Goal: Information Seeking & Learning: Learn about a topic

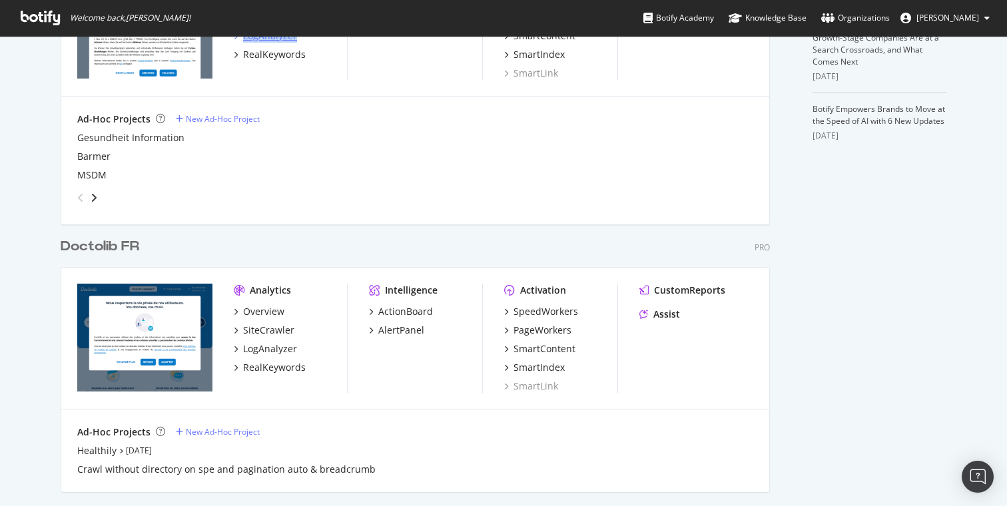
scroll to position [683, 0]
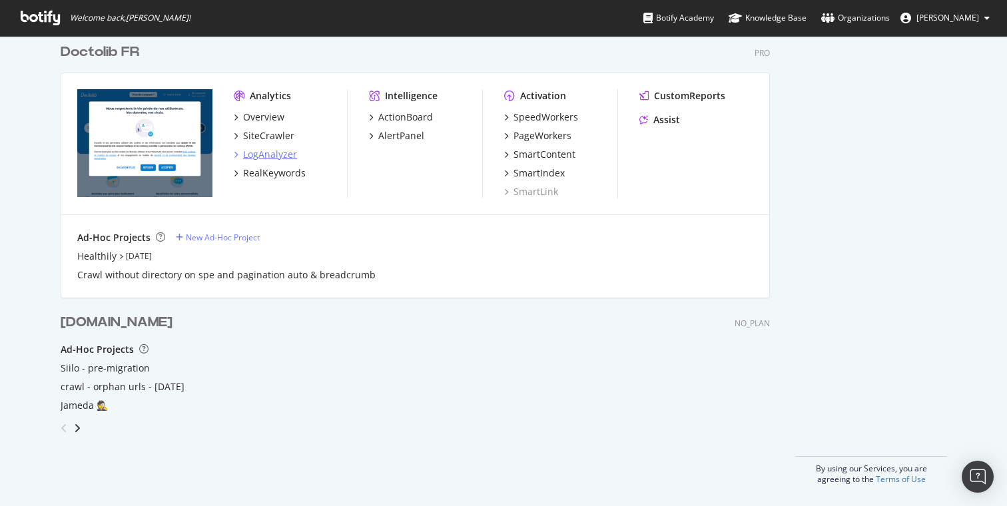
click at [281, 160] on div "LogAnalyzer" at bounding box center [270, 154] width 54 height 13
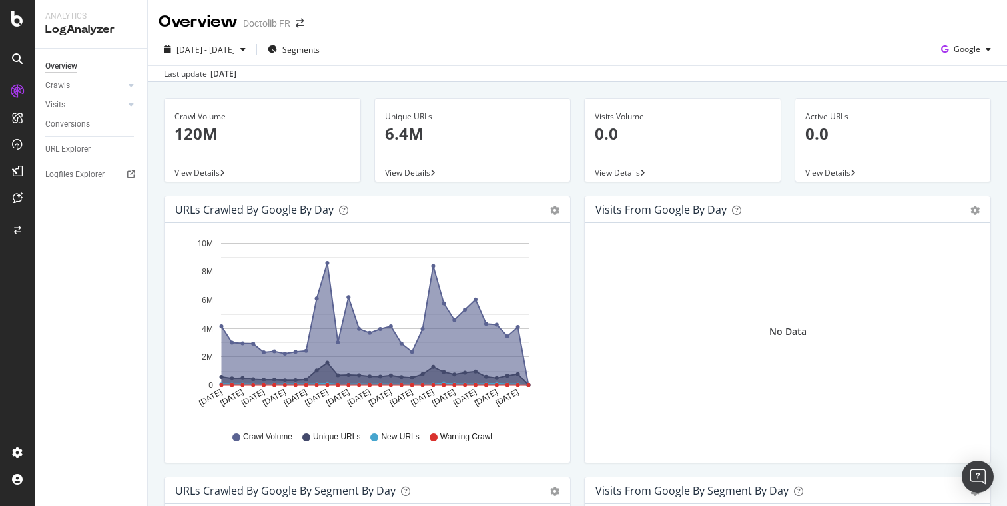
click at [932, 47] on div "[DATE] - [DATE] Segments Google" at bounding box center [577, 52] width 859 height 27
click at [946, 47] on icon "button" at bounding box center [945, 49] width 18 height 19
click at [942, 122] on span "OpenAI" at bounding box center [966, 125] width 49 height 12
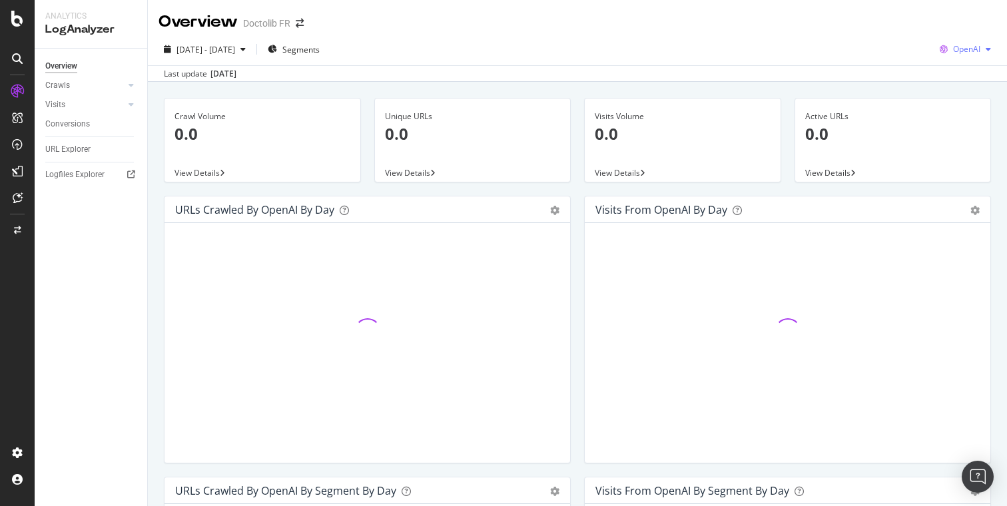
click at [972, 44] on span "OpenAI" at bounding box center [966, 48] width 27 height 11
click at [937, 155] on div "Other AI Bots" at bounding box center [956, 150] width 92 height 19
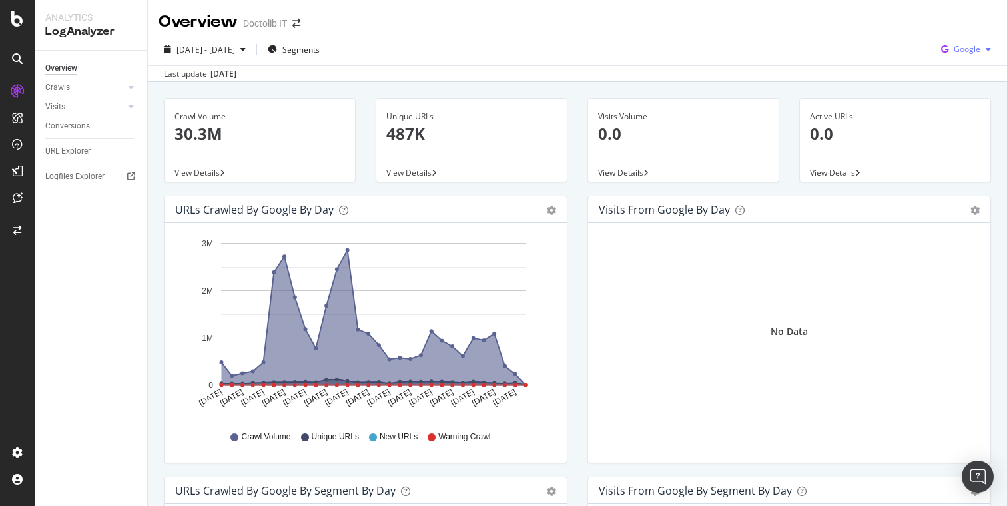
click at [963, 46] on span "Google" at bounding box center [967, 48] width 27 height 11
click at [940, 127] on div "OpenAI" at bounding box center [956, 125] width 92 height 19
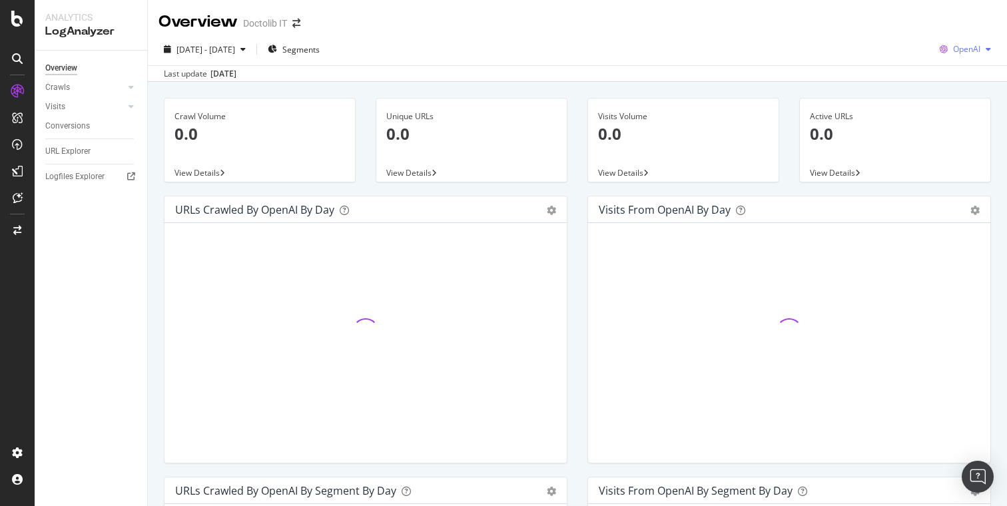
click at [956, 55] on div "OpenAI" at bounding box center [965, 49] width 62 height 20
click at [945, 147] on span "Other AI Bots" at bounding box center [966, 150] width 49 height 12
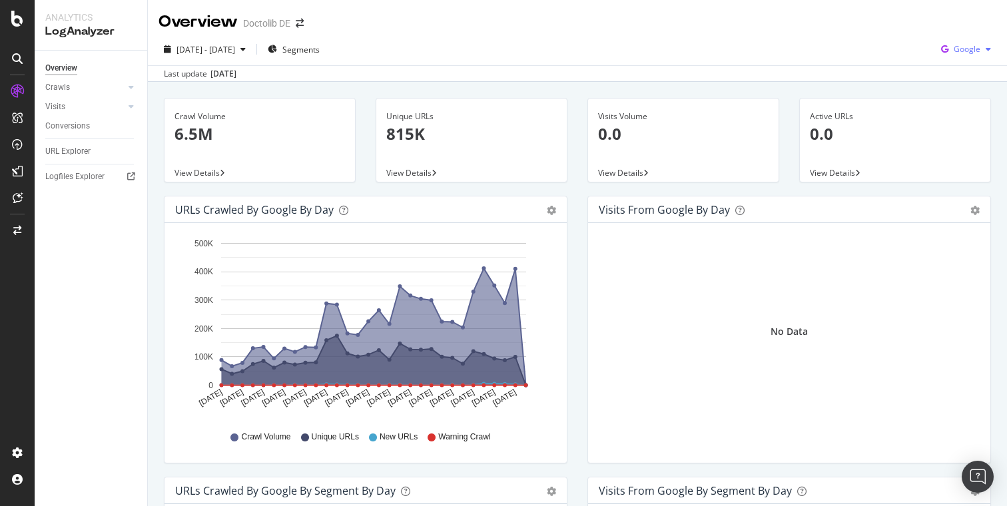
click at [941, 46] on icon "button" at bounding box center [945, 49] width 18 height 19
click at [948, 127] on span "OpenAI" at bounding box center [966, 125] width 49 height 12
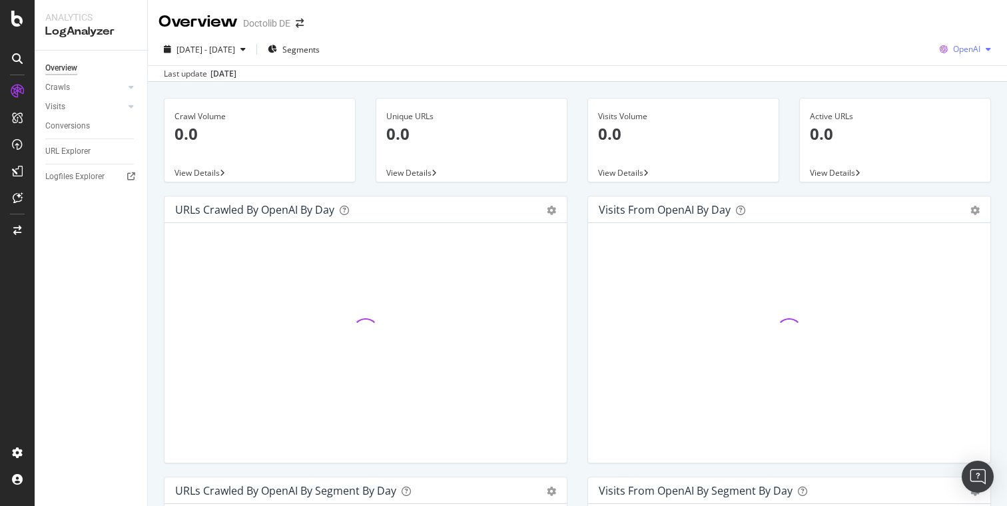
click at [973, 47] on span "OpenAI" at bounding box center [966, 48] width 27 height 11
click at [952, 145] on span "Other AI Bots" at bounding box center [966, 150] width 49 height 12
